Goal: Task Accomplishment & Management: Manage account settings

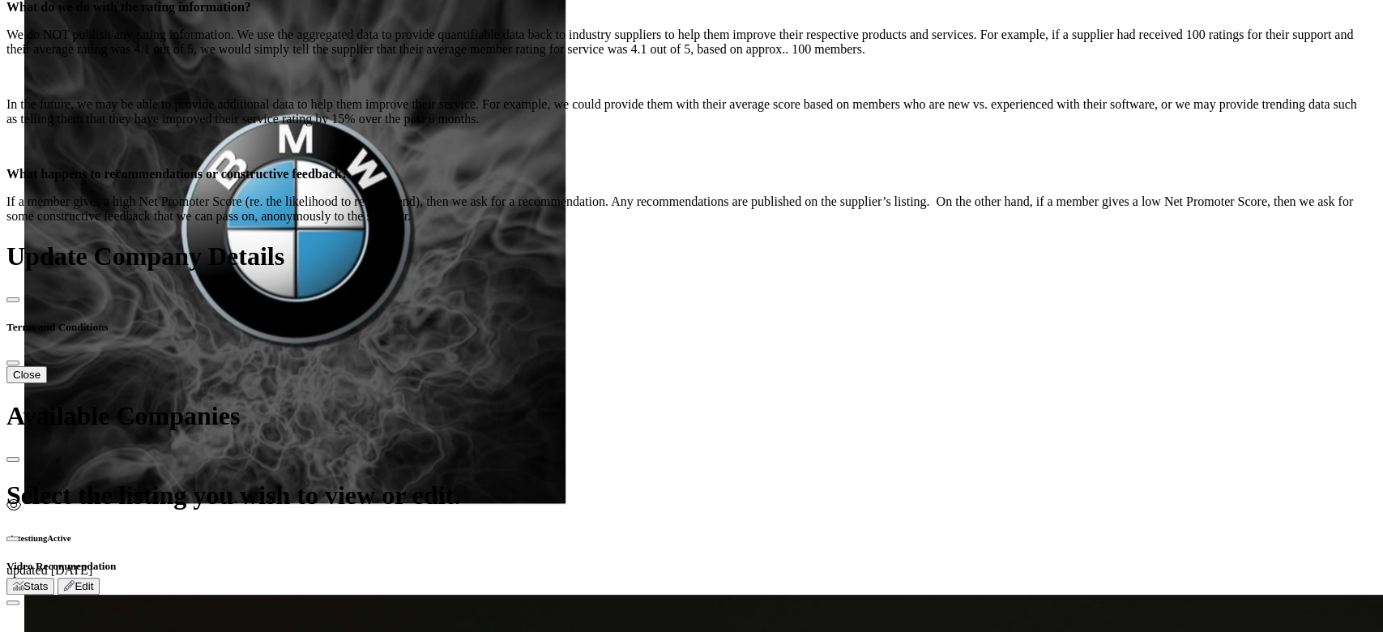
scroll to position [648, 0]
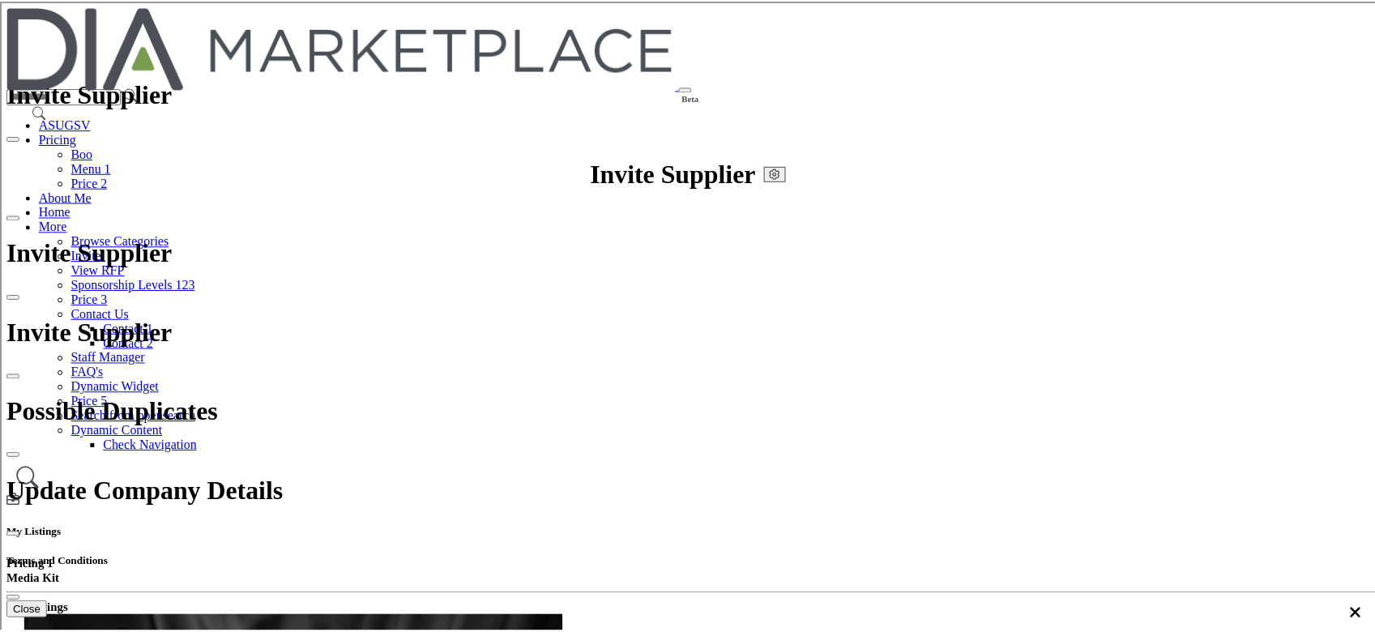
scroll to position [648, 0]
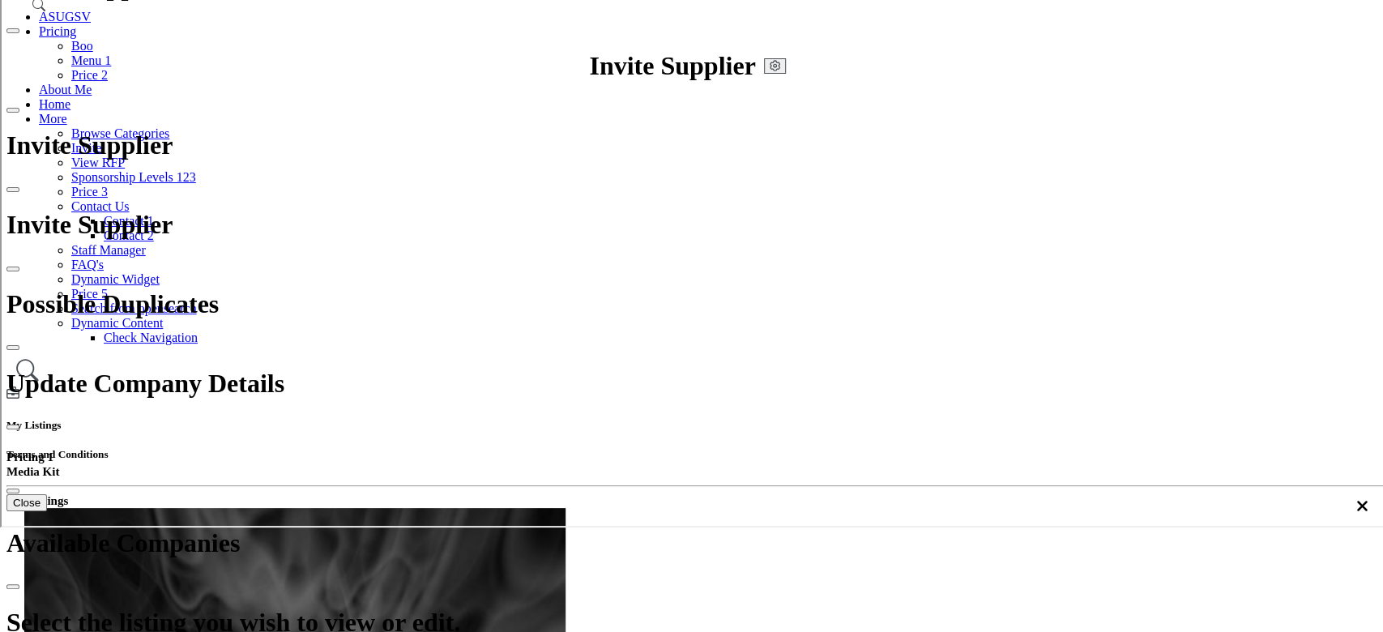
scroll to position [216, 0]
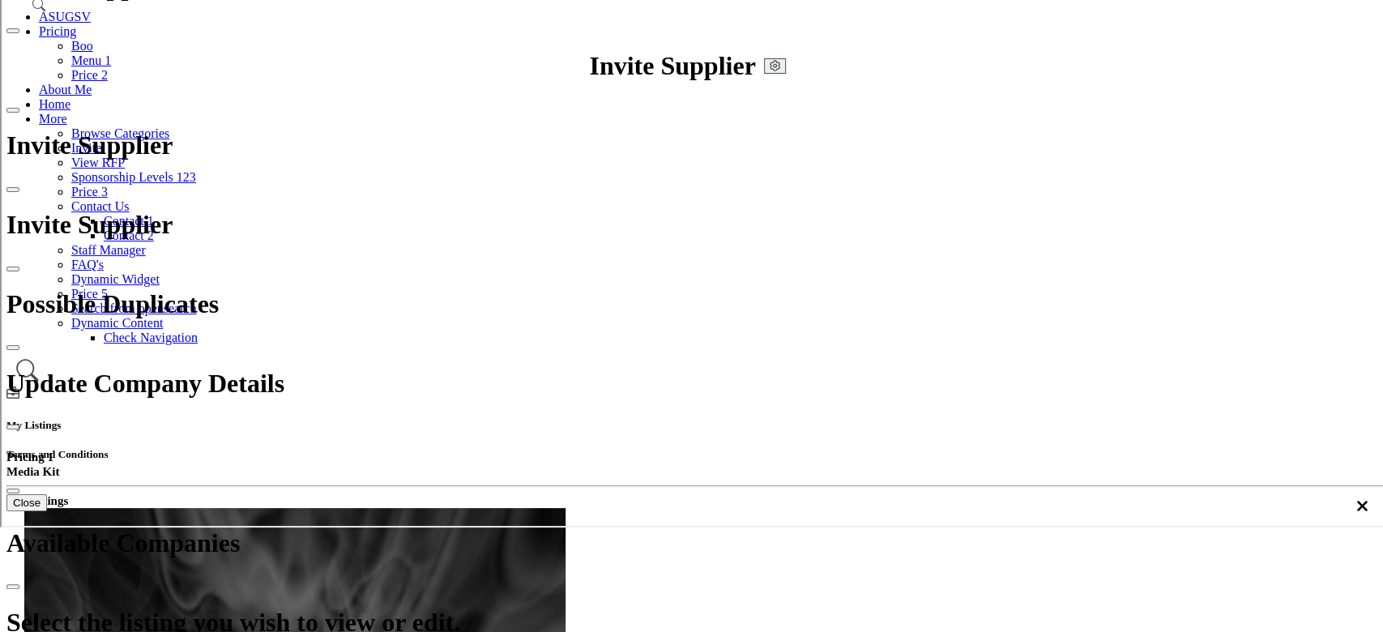
select select "**********"
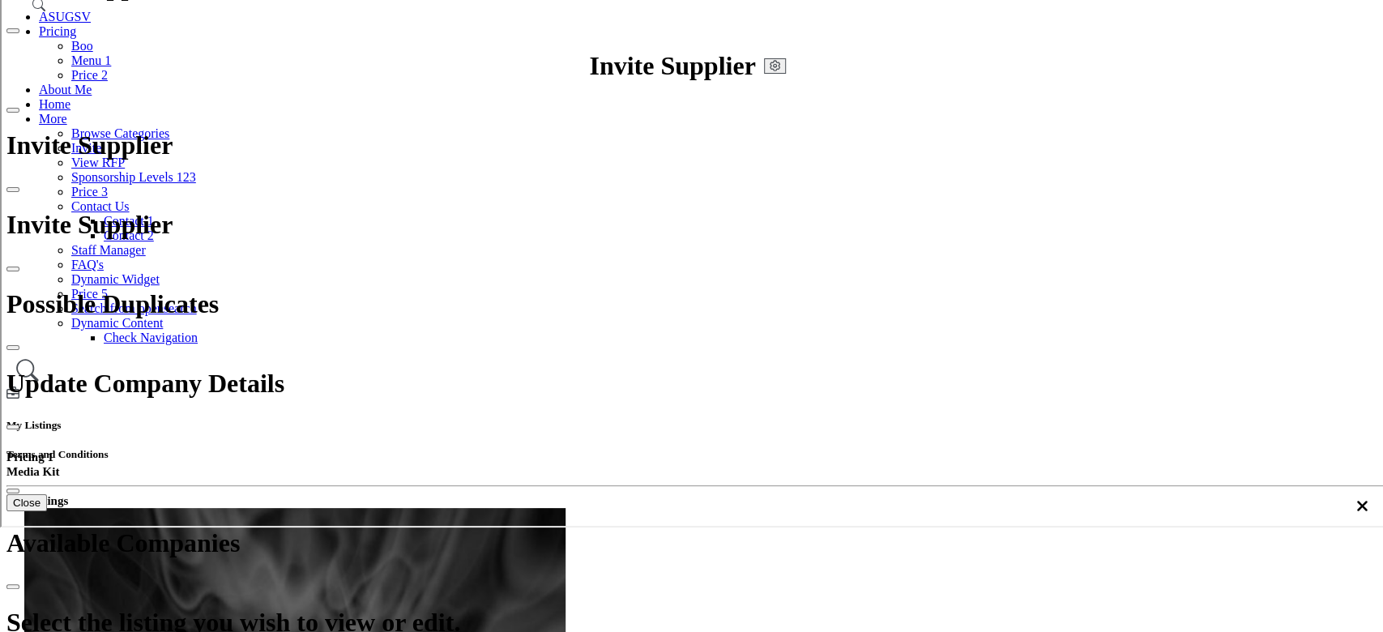
scroll to position [216, 0]
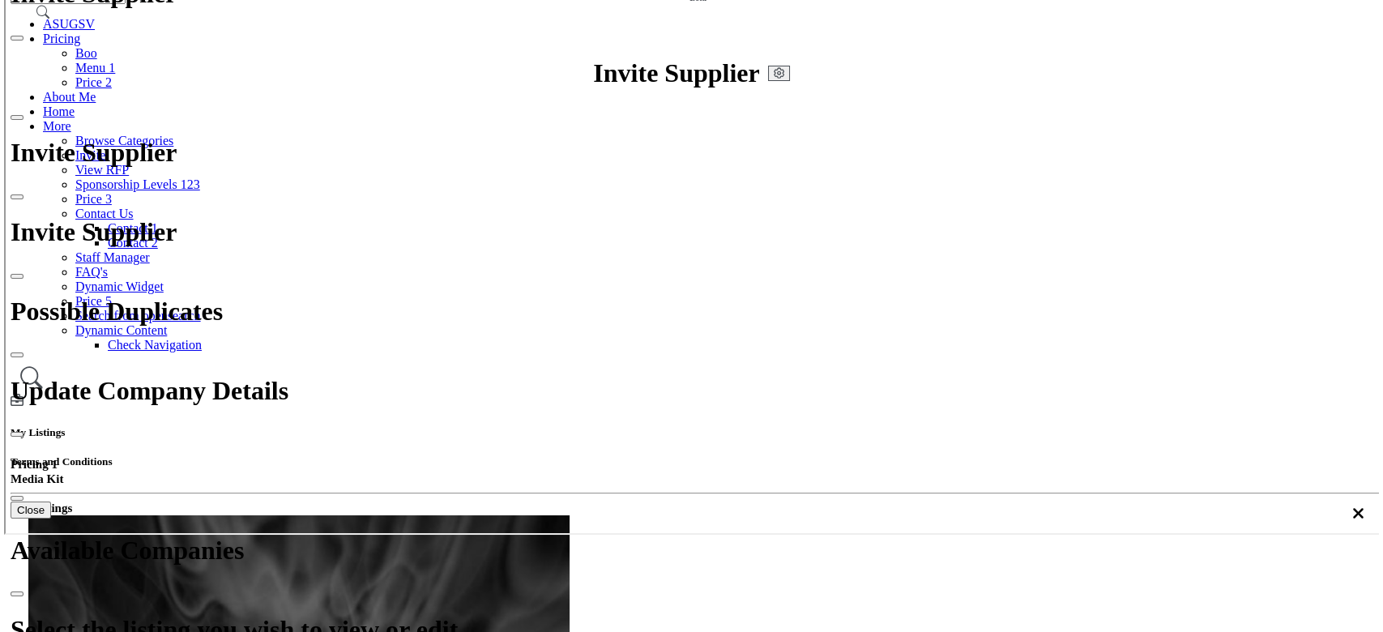
scroll to position [100, 0]
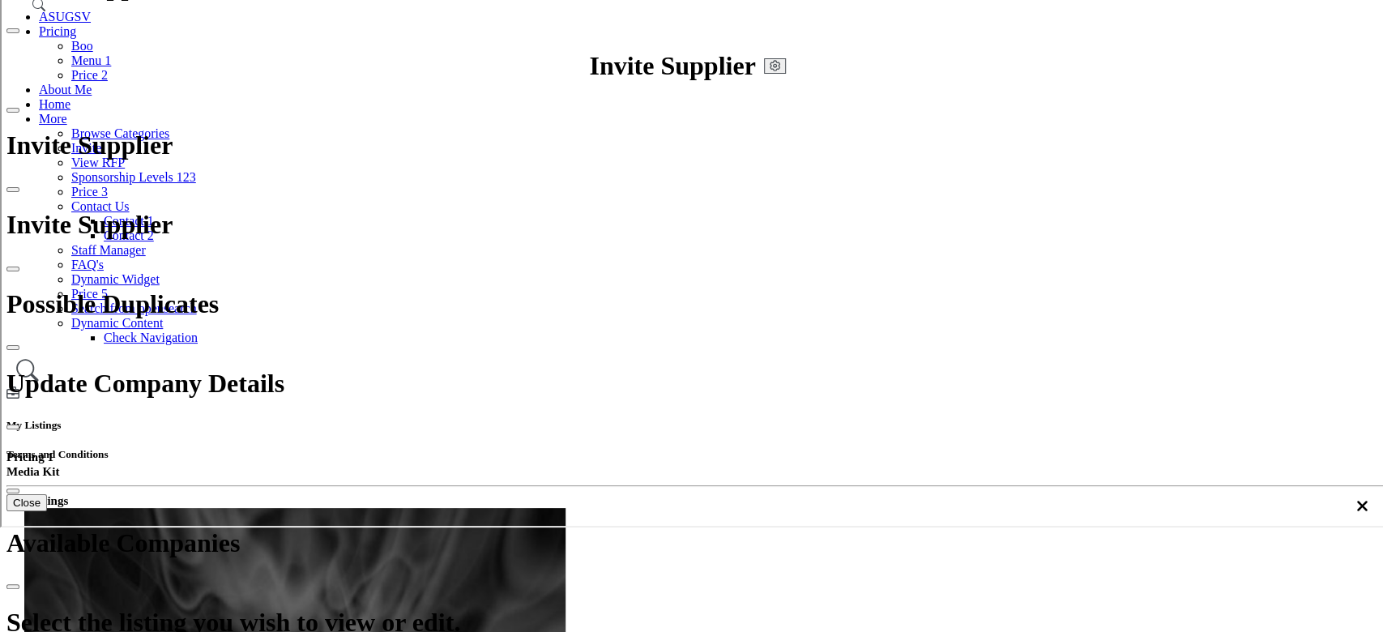
scroll to position [432, 0]
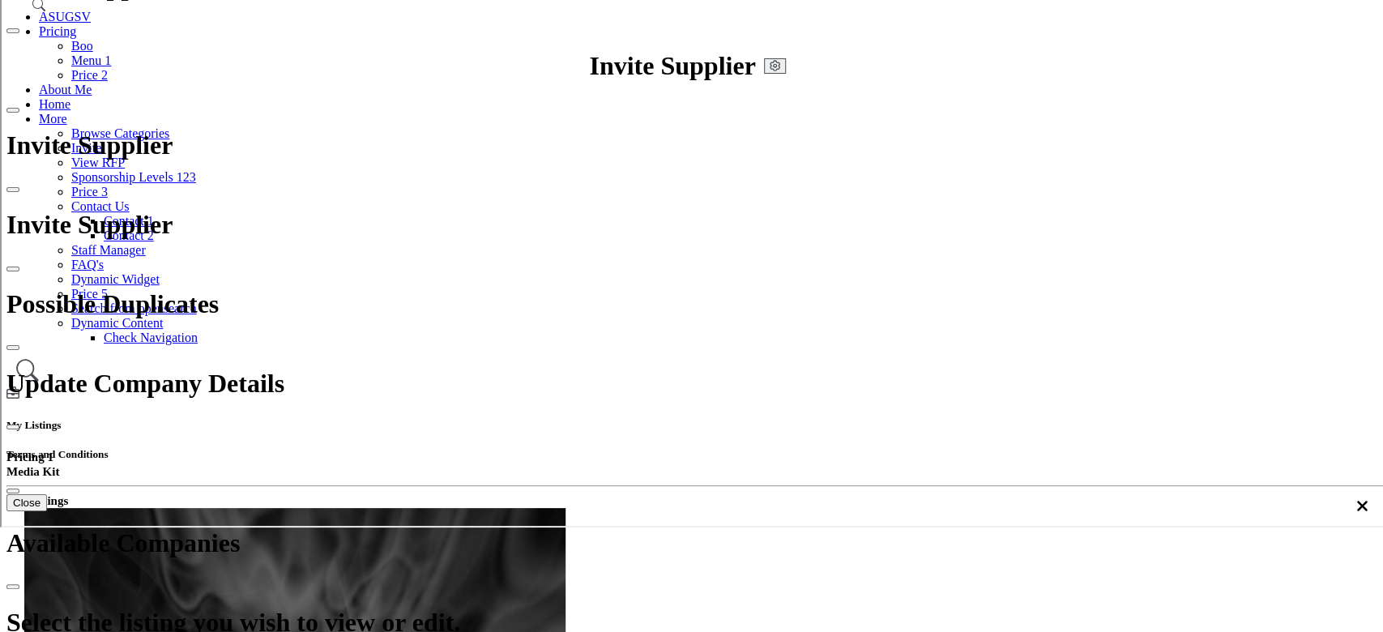
select select "**********"
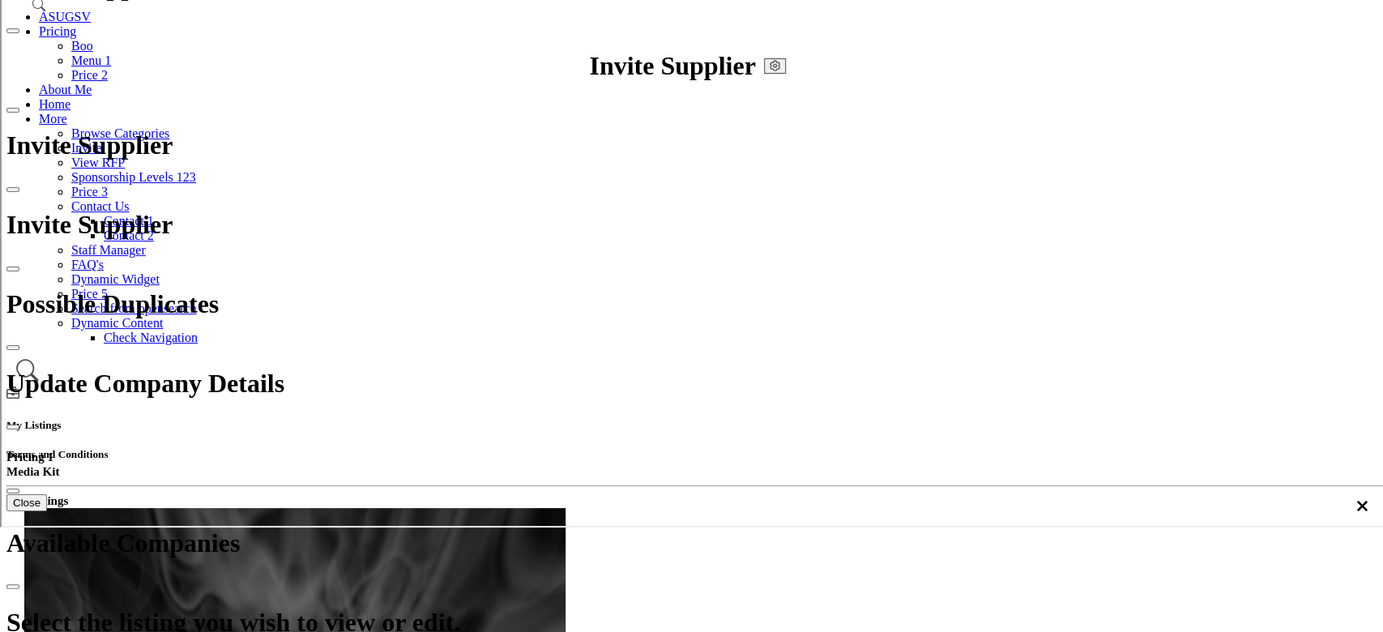
drag, startPoint x: 821, startPoint y: 408, endPoint x: 830, endPoint y: 408, distance: 8.9
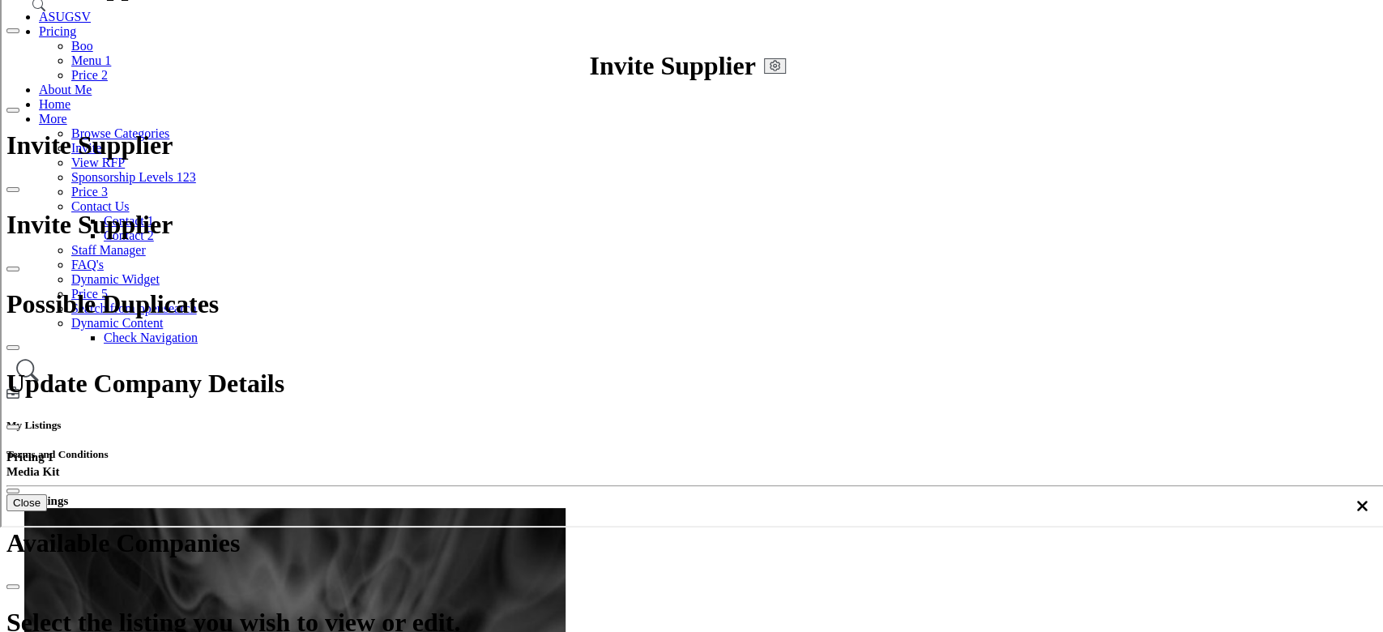
scroll to position [59, 0]
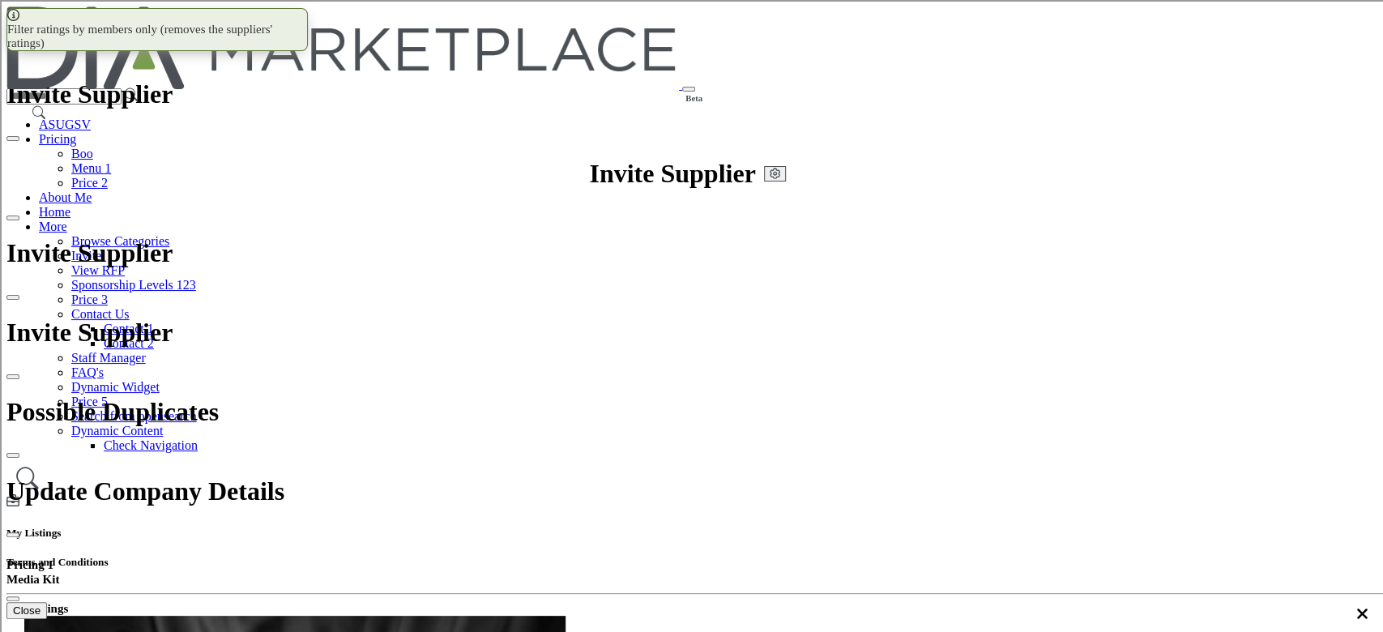
drag, startPoint x: 944, startPoint y: 387, endPoint x: 942, endPoint y: 412, distance: 26.0
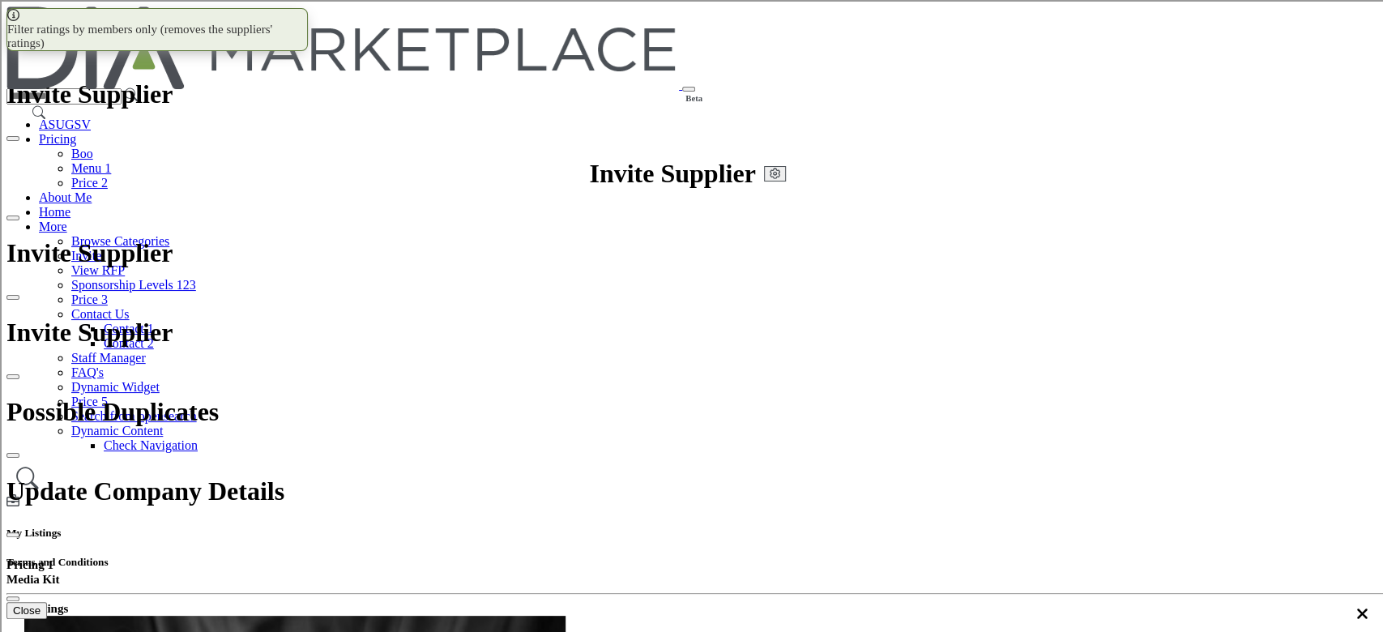
scroll to position [12, 0]
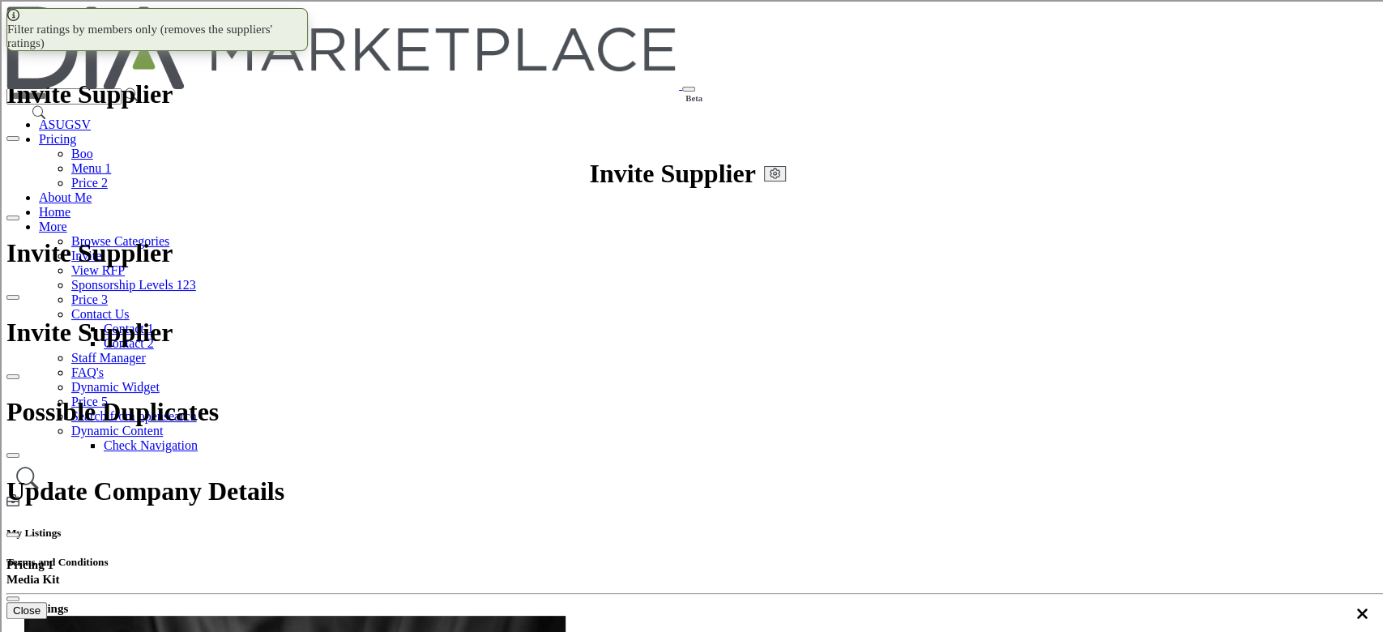
scroll to position [0, 0]
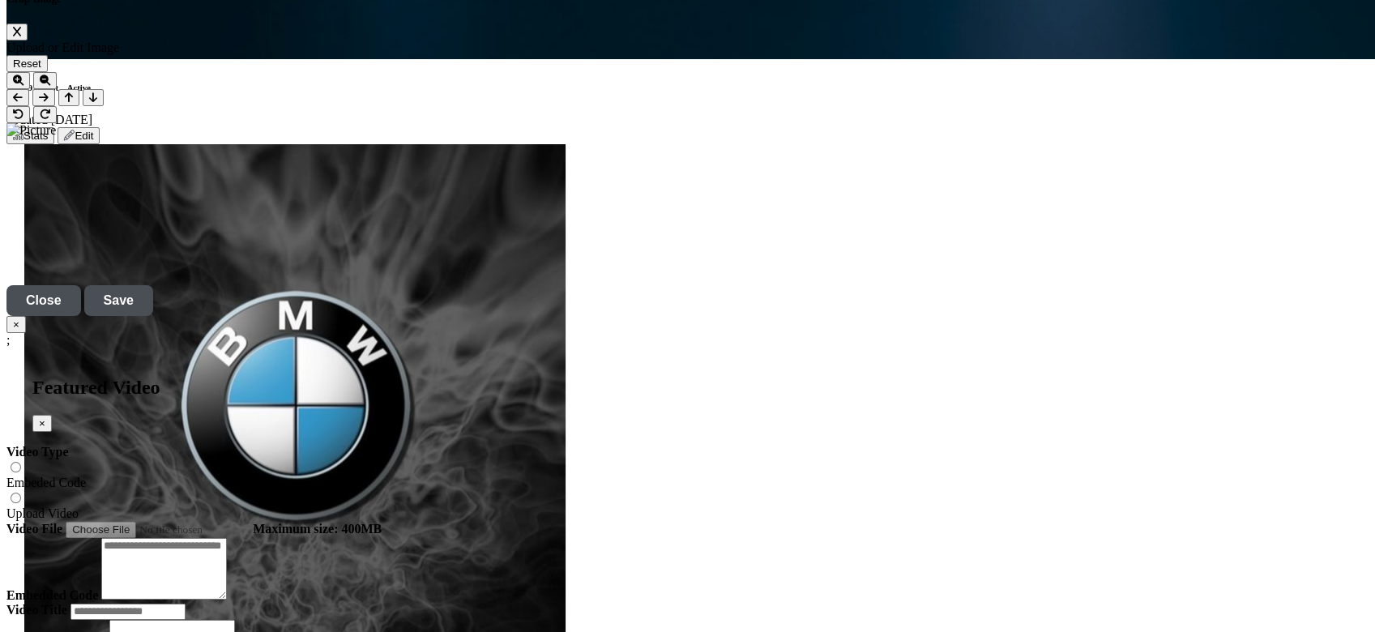
scroll to position [5726, 0]
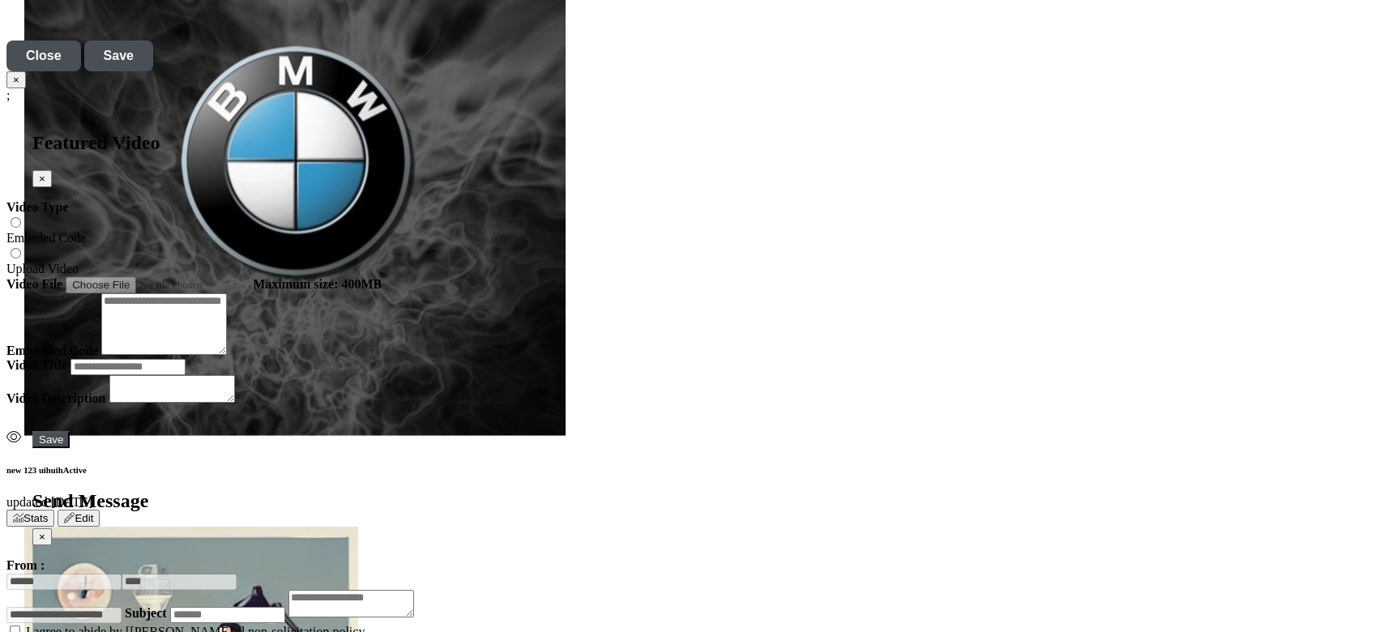
scroll to position [5402, 0]
